Goal: Find specific page/section: Find specific page/section

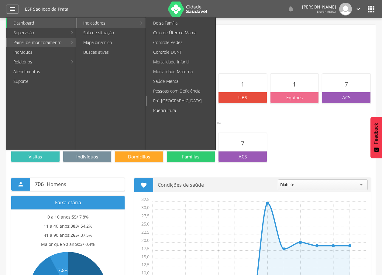
click at [167, 101] on link "Pré-[GEOGRAPHIC_DATA]" at bounding box center [181, 101] width 68 height 10
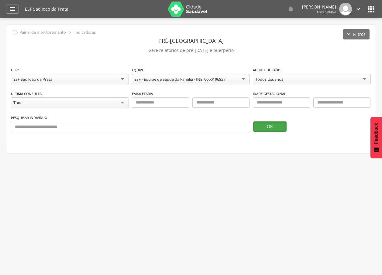
click at [257, 122] on button "OK" at bounding box center [269, 126] width 33 height 10
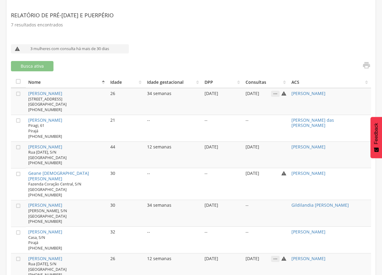
scroll to position [171, 0]
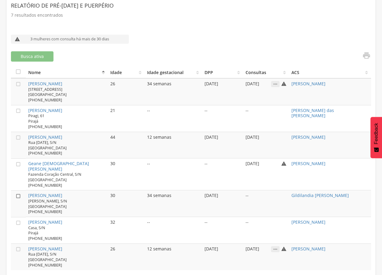
click at [17, 193] on icon "" at bounding box center [18, 196] width 6 height 6
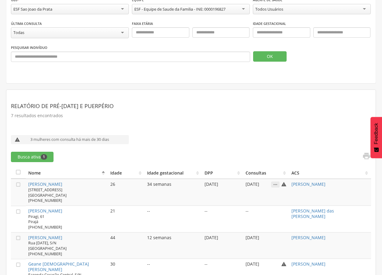
scroll to position [152, 0]
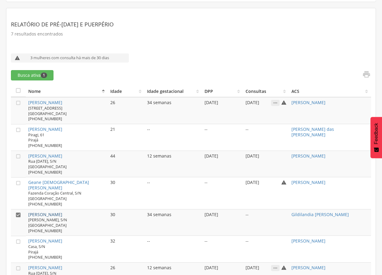
drag, startPoint x: 26, startPoint y: 206, endPoint x: 78, endPoint y: 206, distance: 51.9
click at [78, 209] on td "[PERSON_NAME] [PERSON_NAME], S/N [GEOGRAPHIC_DATA] [PHONE_NUMBER]" at bounding box center [67, 222] width 82 height 27
drag, startPoint x: 78, startPoint y: 206, endPoint x: 66, endPoint y: 206, distance: 11.9
copy link "[PERSON_NAME]"
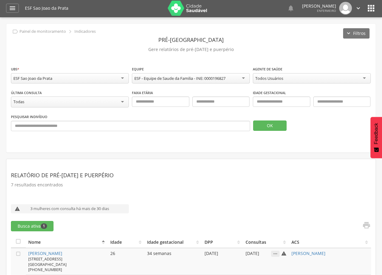
scroll to position [0, 0]
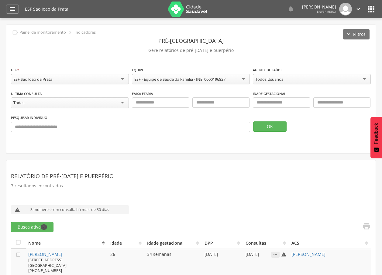
click at [373, 9] on icon "" at bounding box center [371, 9] width 10 height 10
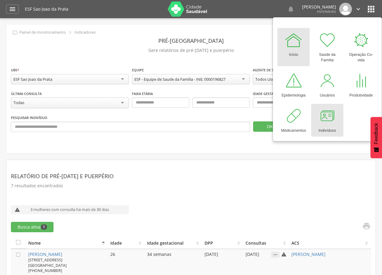
click at [323, 113] on div at bounding box center [327, 116] width 18 height 18
